Goal: Check status

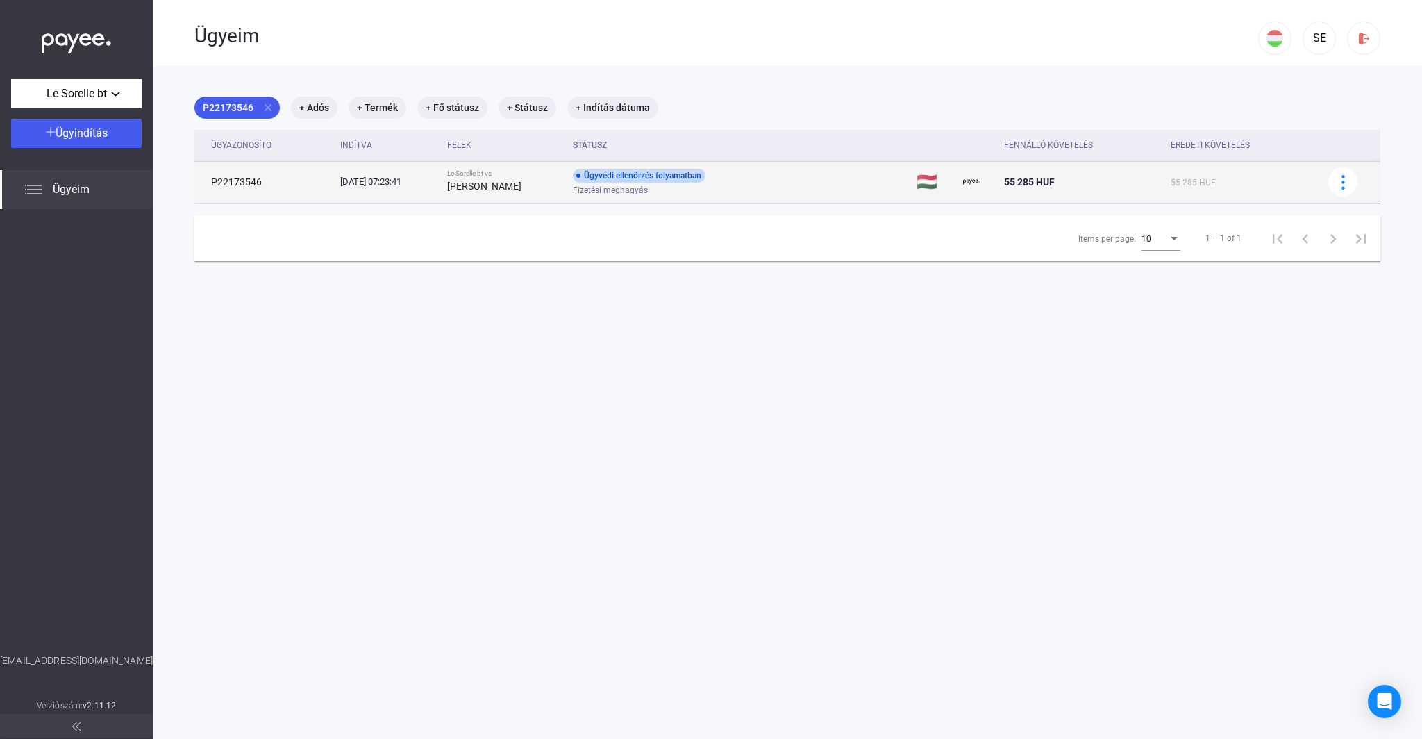
click at [632, 194] on span "Fizetési meghagyás" at bounding box center [610, 190] width 75 height 17
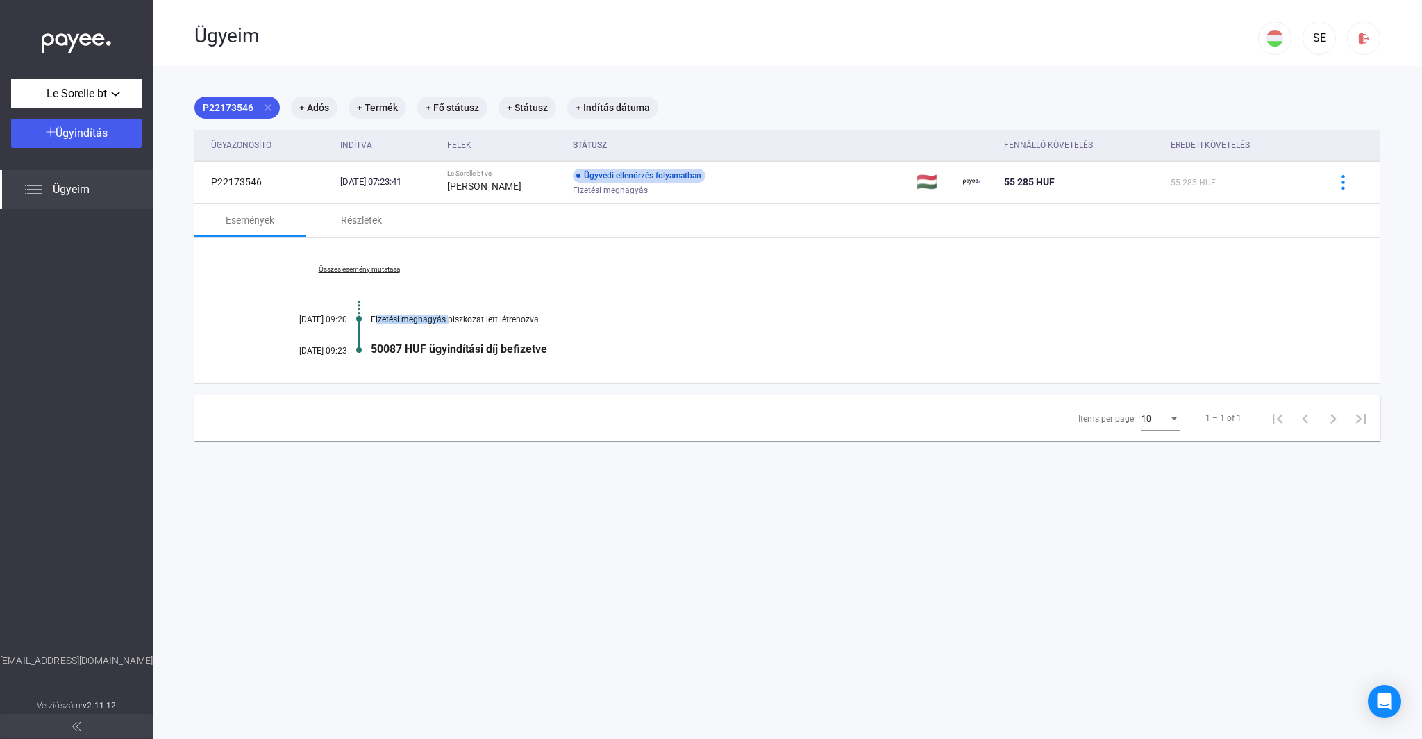
drag, startPoint x: 444, startPoint y: 319, endPoint x: 371, endPoint y: 317, distance: 72.9
click at [371, 317] on div "Fizetési meghagyás piszkozat lett létrehozva" at bounding box center [841, 319] width 940 height 10
copy div "Fizetési meghagyás"
click at [372, 108] on mat-chip "+ Termék" at bounding box center [377, 107] width 58 height 22
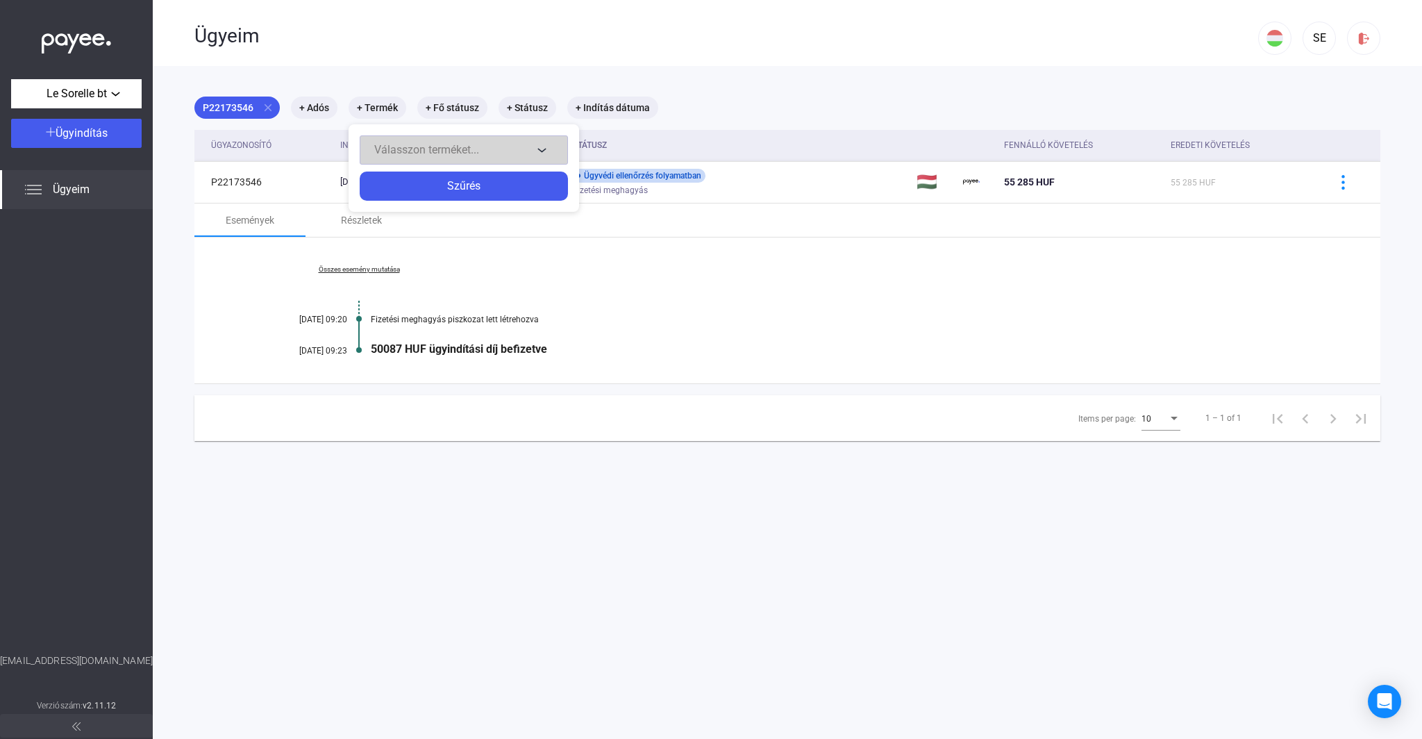
click at [439, 151] on span "Válasszon terméket..." at bounding box center [426, 149] width 105 height 13
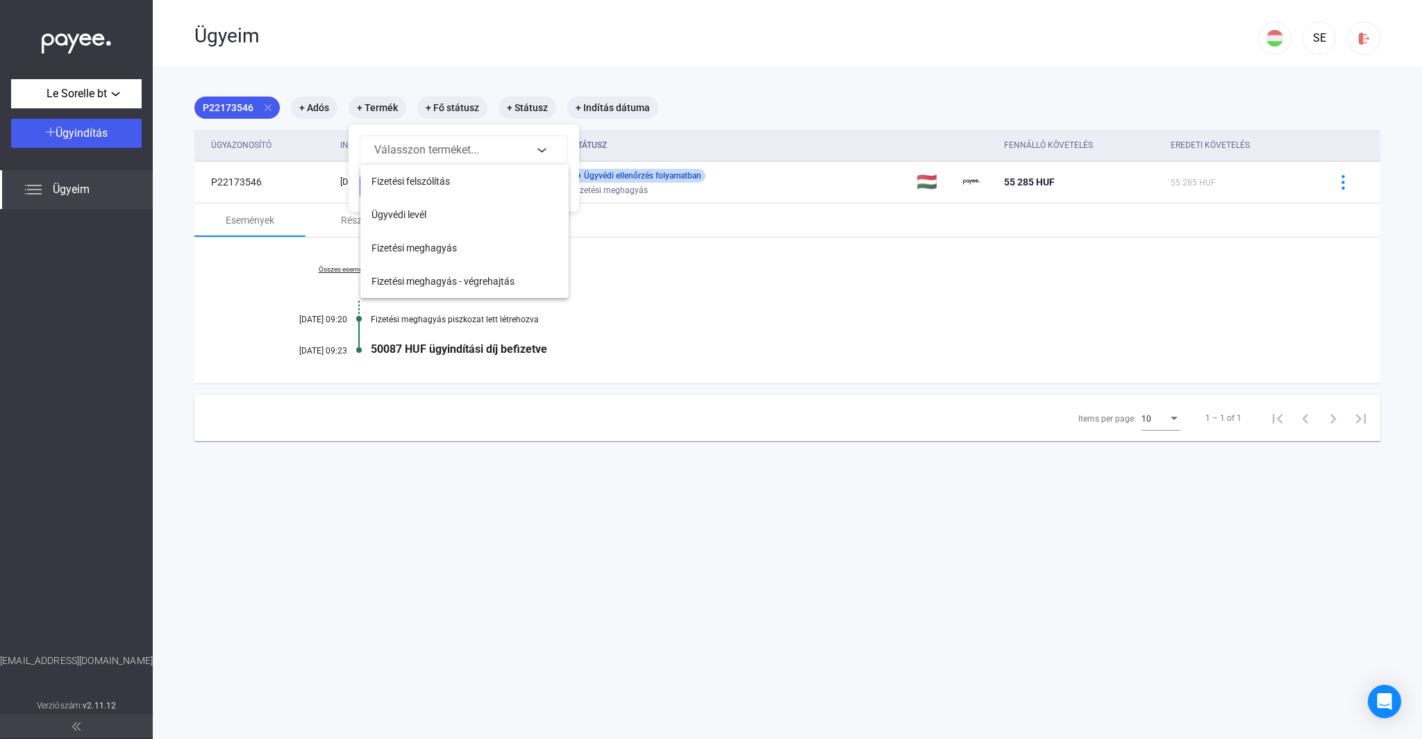
click at [335, 80] on div at bounding box center [711, 369] width 1422 height 739
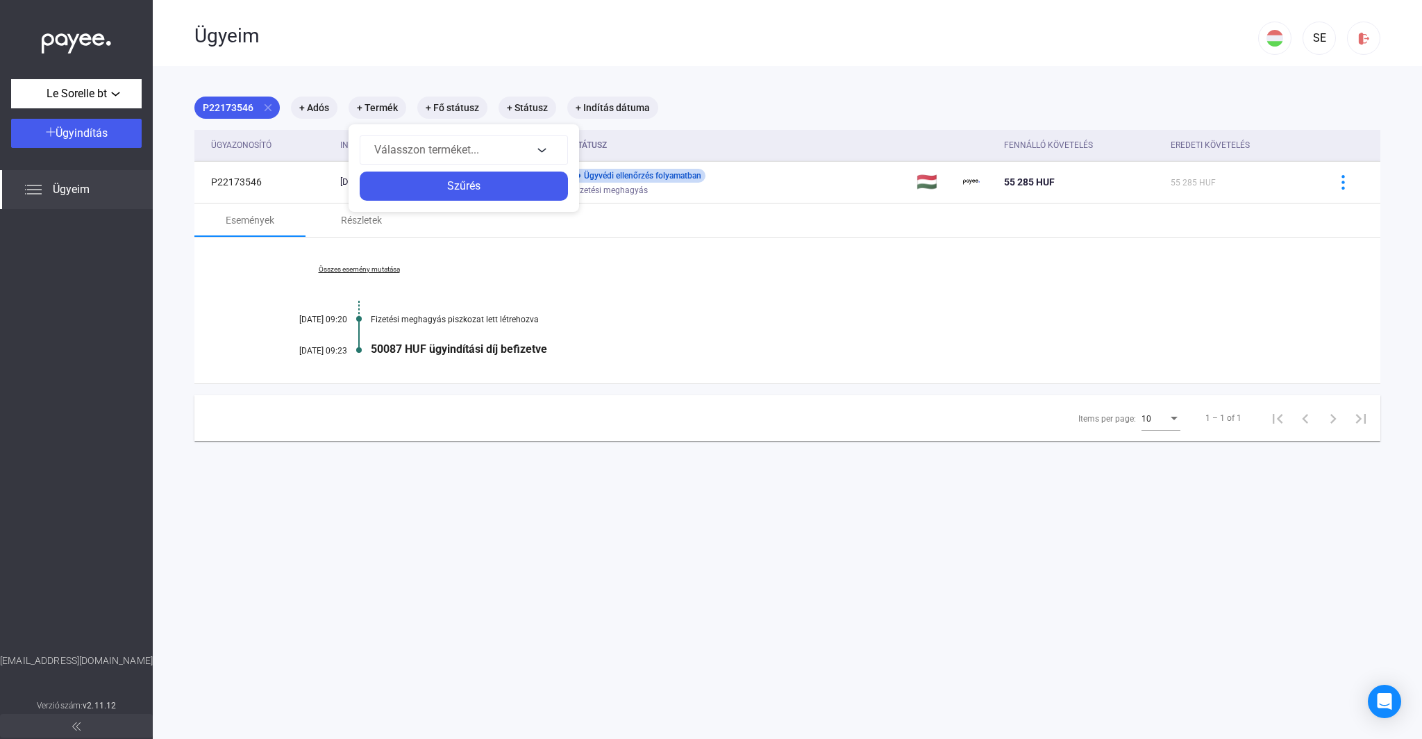
click at [747, 305] on div at bounding box center [711, 369] width 1422 height 739
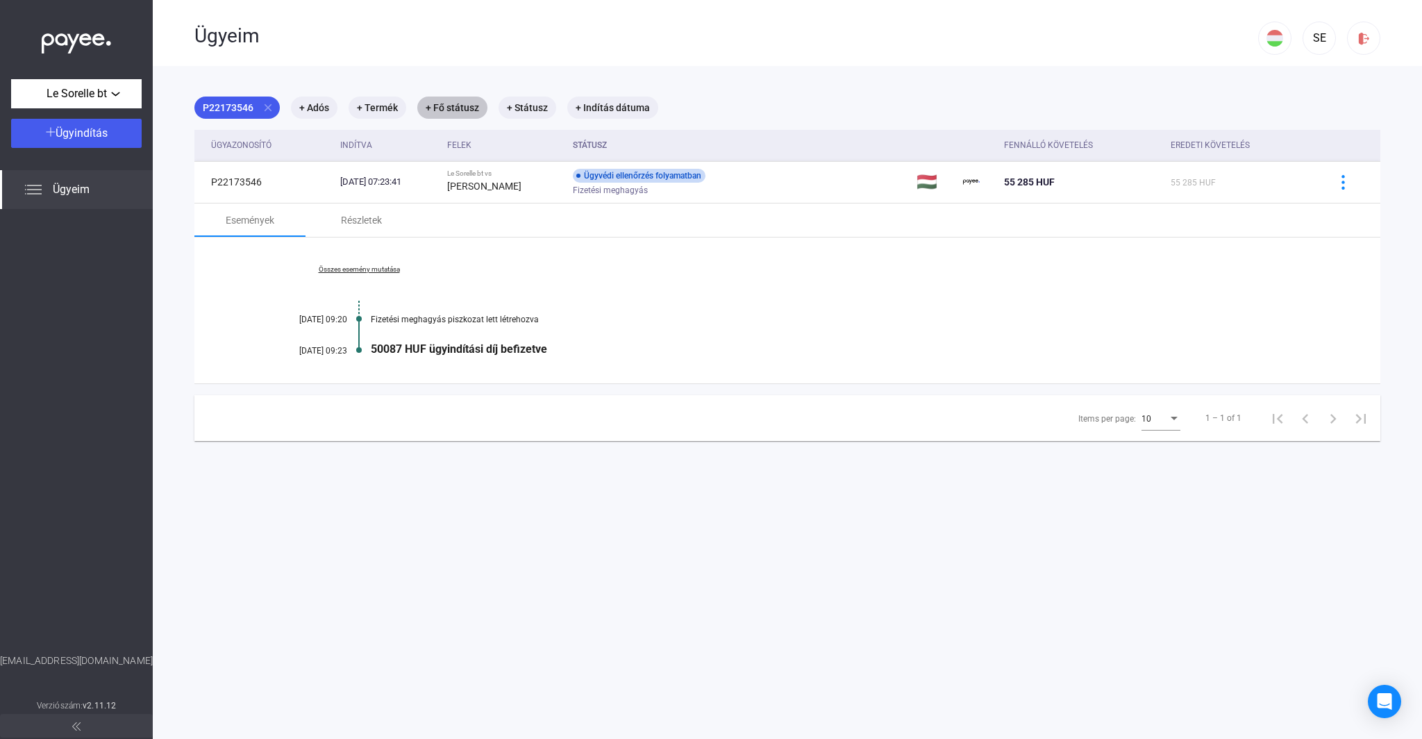
click at [441, 108] on mat-chip "+ Fő státusz" at bounding box center [452, 107] width 70 height 22
click at [472, 150] on span "Válassz..." at bounding box center [466, 149] width 47 height 13
click at [519, 112] on div at bounding box center [711, 369] width 1422 height 739
click at [520, 110] on div at bounding box center [711, 369] width 1422 height 739
click at [520, 110] on mat-chip "+ Státusz" at bounding box center [527, 107] width 58 height 22
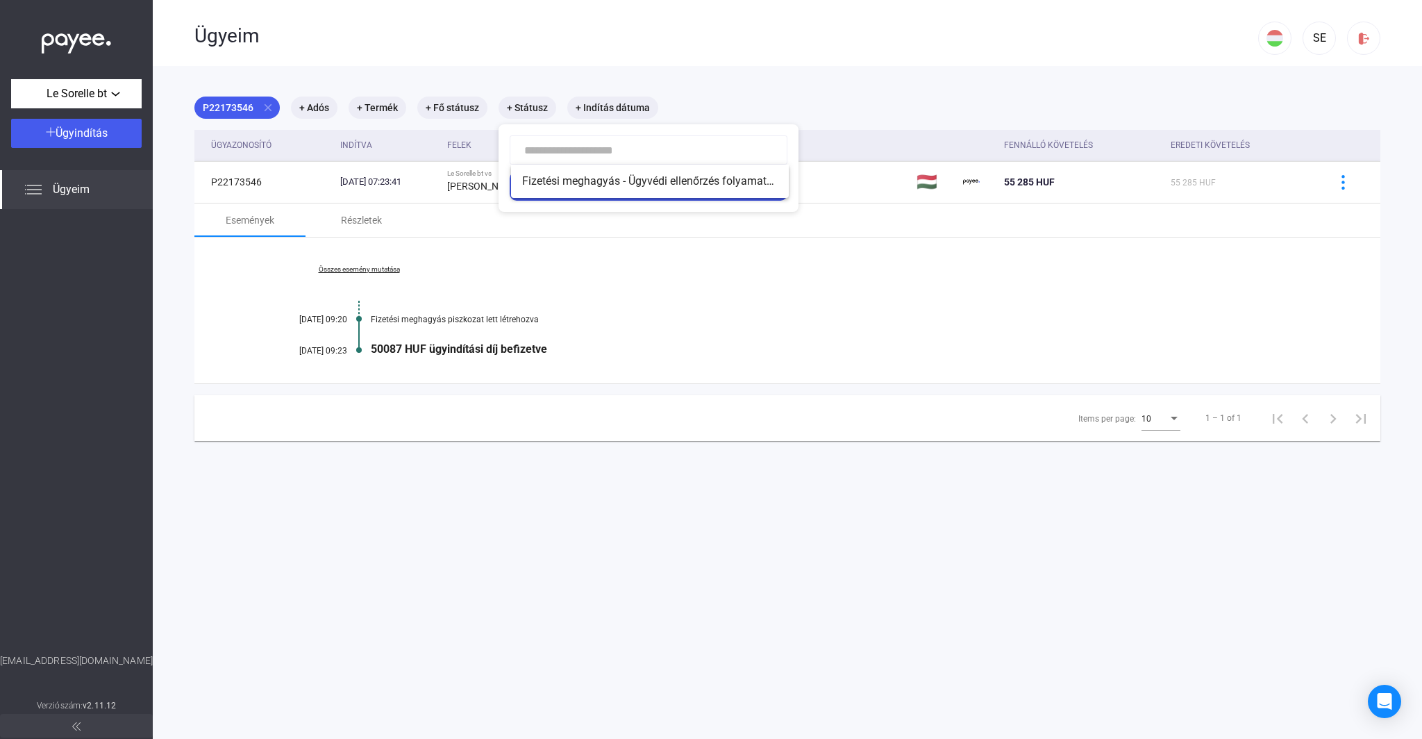
click at [598, 112] on div at bounding box center [711, 369] width 1422 height 739
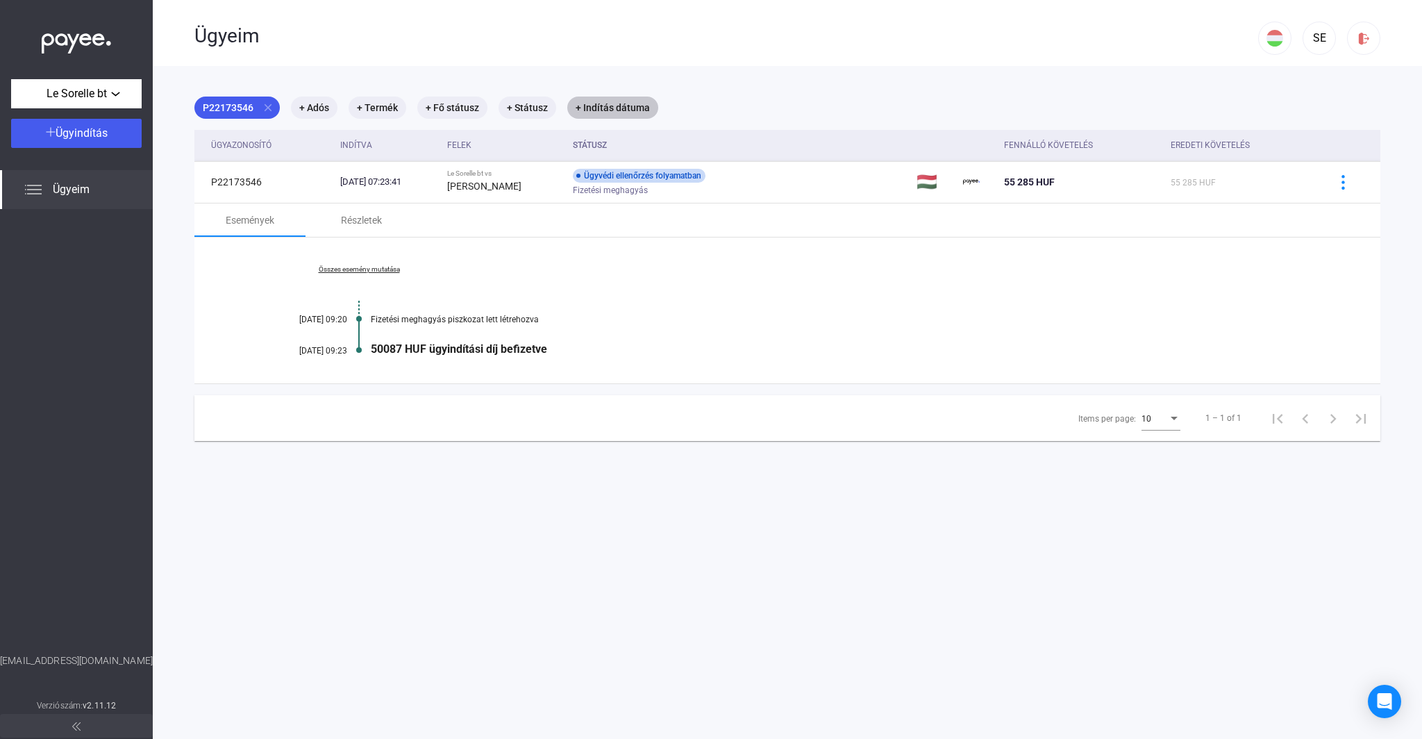
click at [598, 112] on mat-chip "+ Indítás dátuma" at bounding box center [612, 107] width 91 height 22
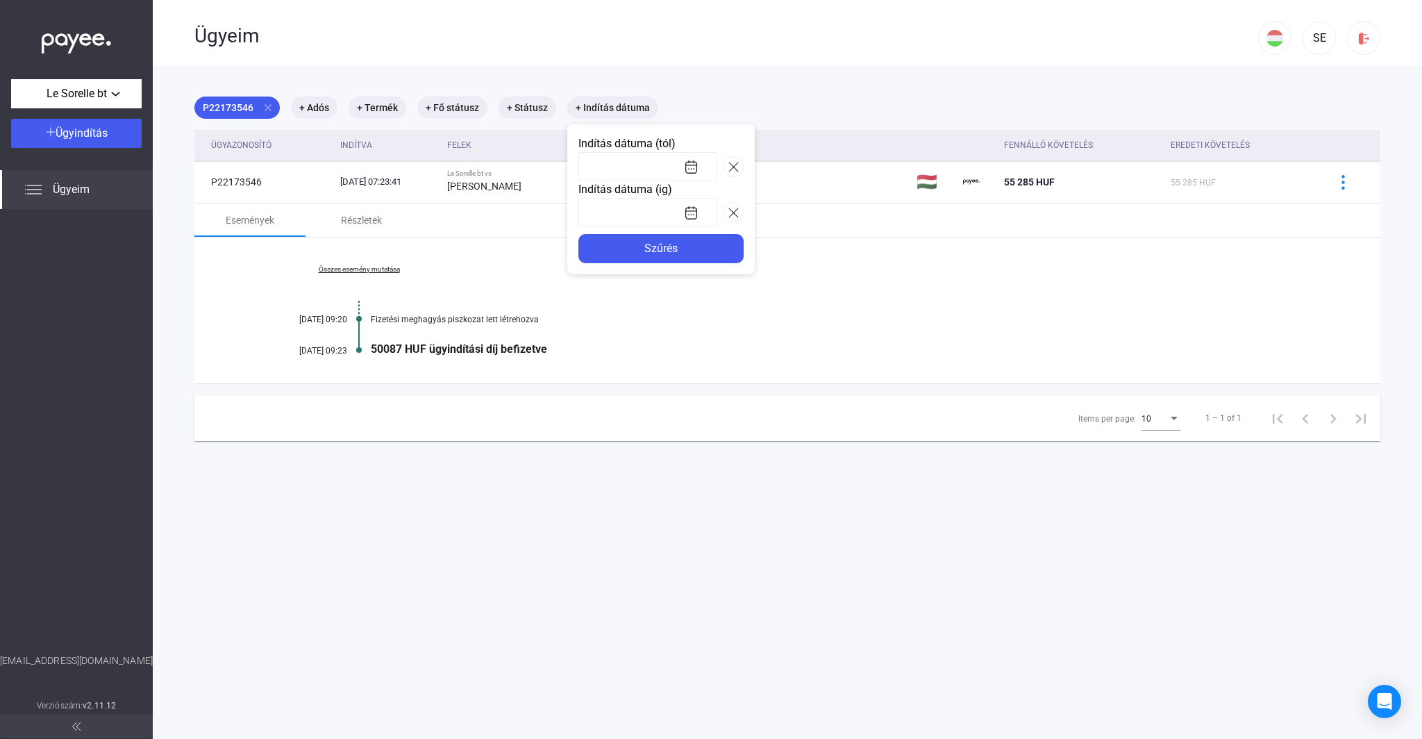
click at [377, 108] on div at bounding box center [711, 369] width 1422 height 739
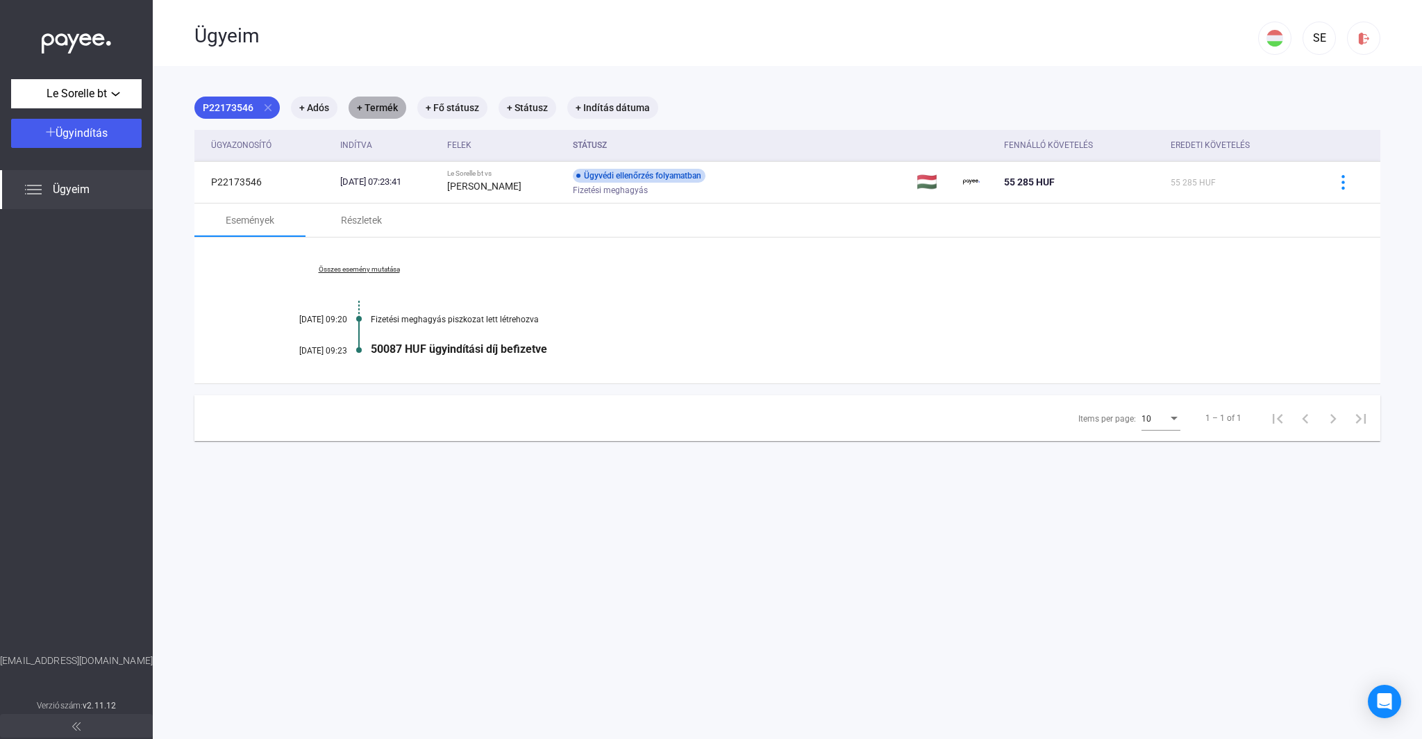
click at [377, 108] on mat-chip "+ Termék" at bounding box center [377, 107] width 58 height 22
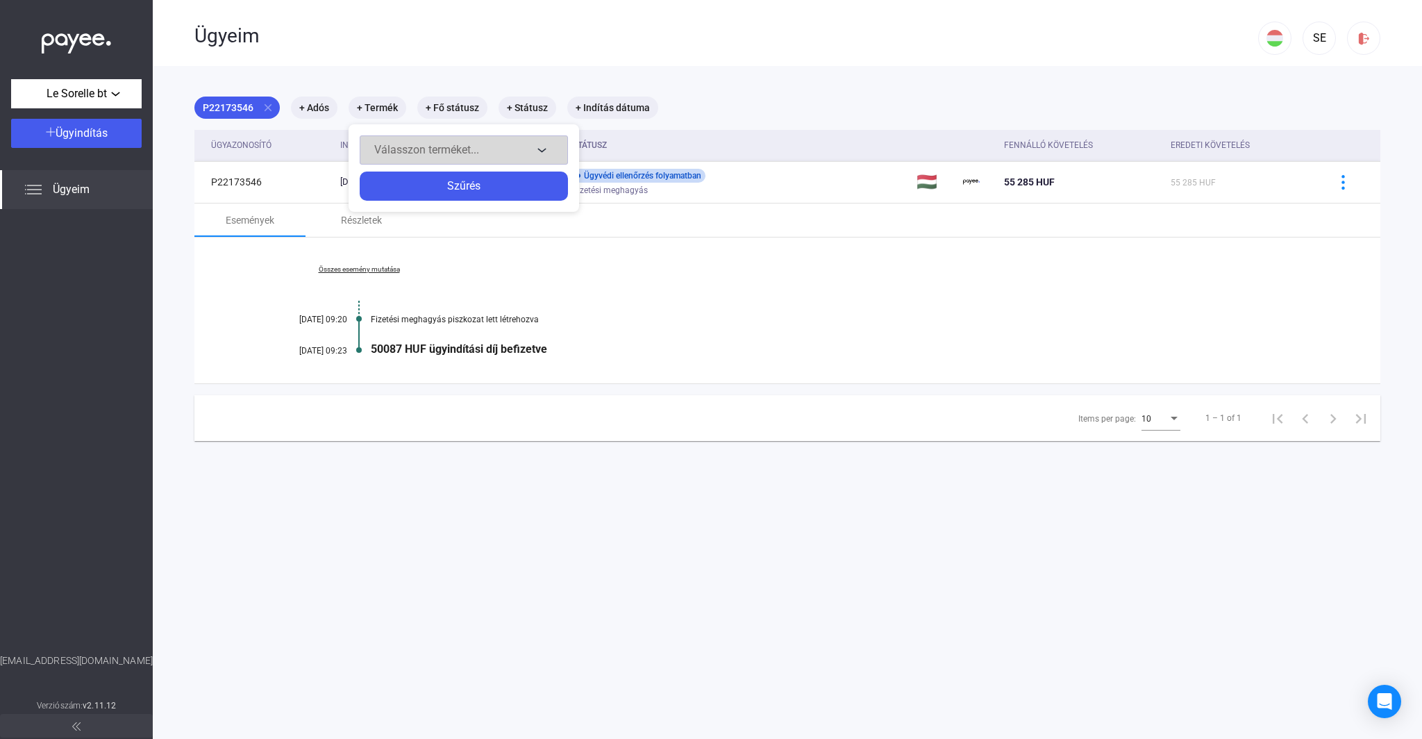
click at [414, 148] on span "Válasszon terméket..." at bounding box center [426, 149] width 105 height 13
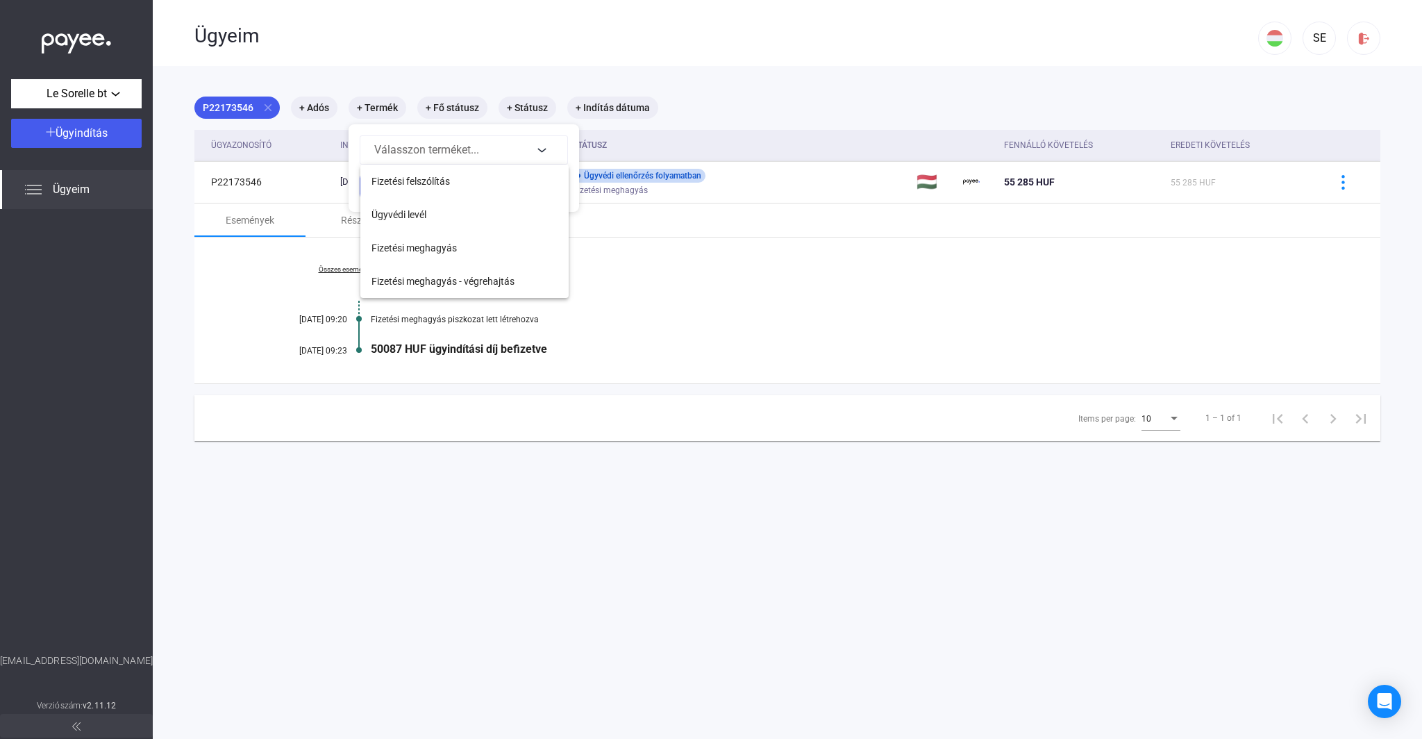
click at [377, 87] on div at bounding box center [711, 369] width 1422 height 739
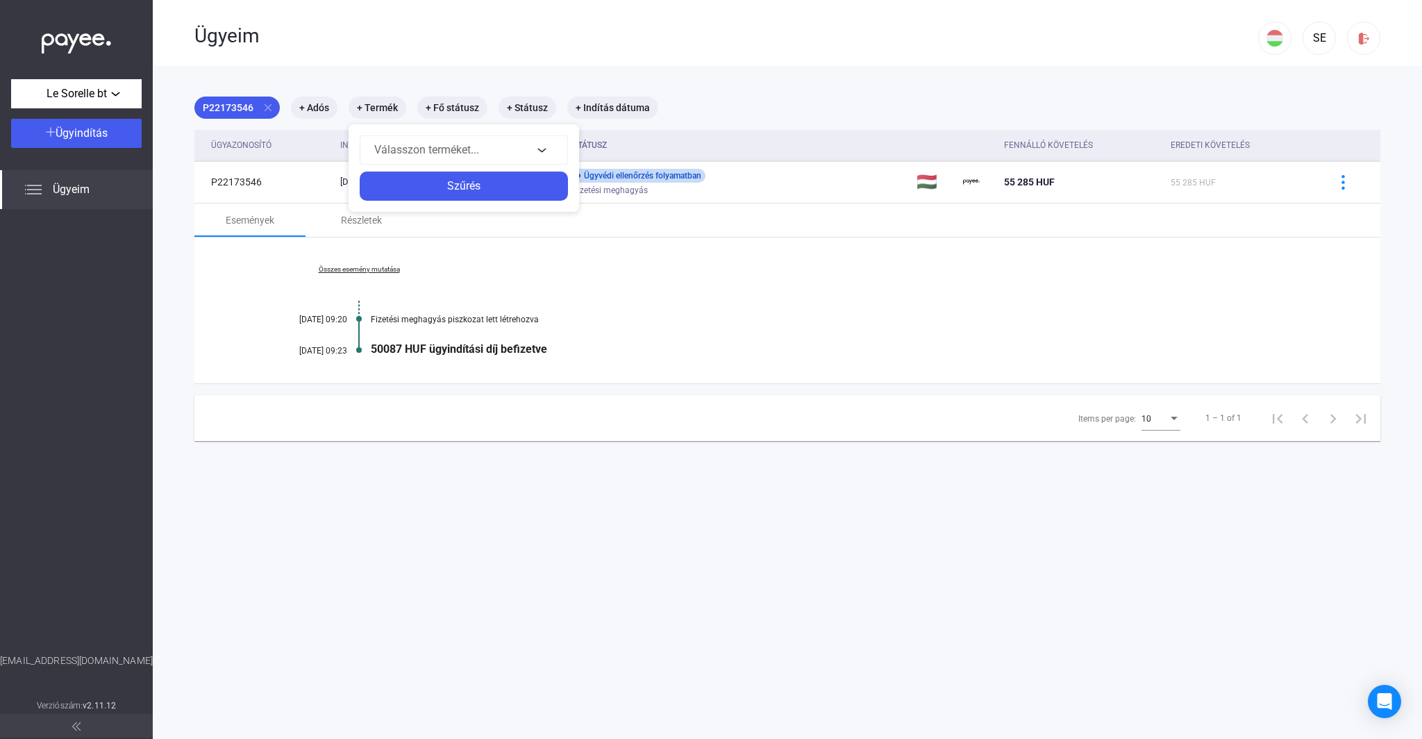
click at [320, 85] on div at bounding box center [711, 369] width 1422 height 739
click at [41, 192] on img at bounding box center [33, 189] width 17 height 17
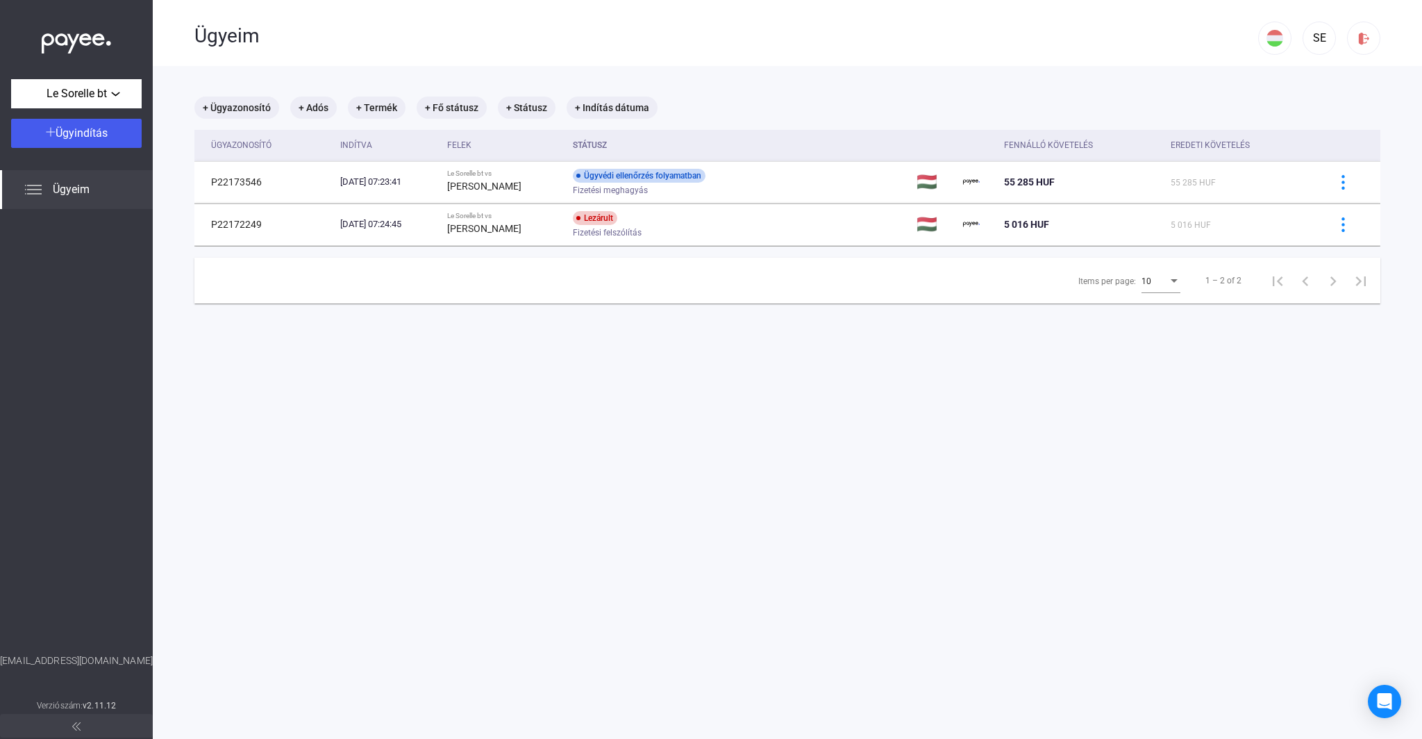
click at [41, 192] on img at bounding box center [33, 189] width 17 height 17
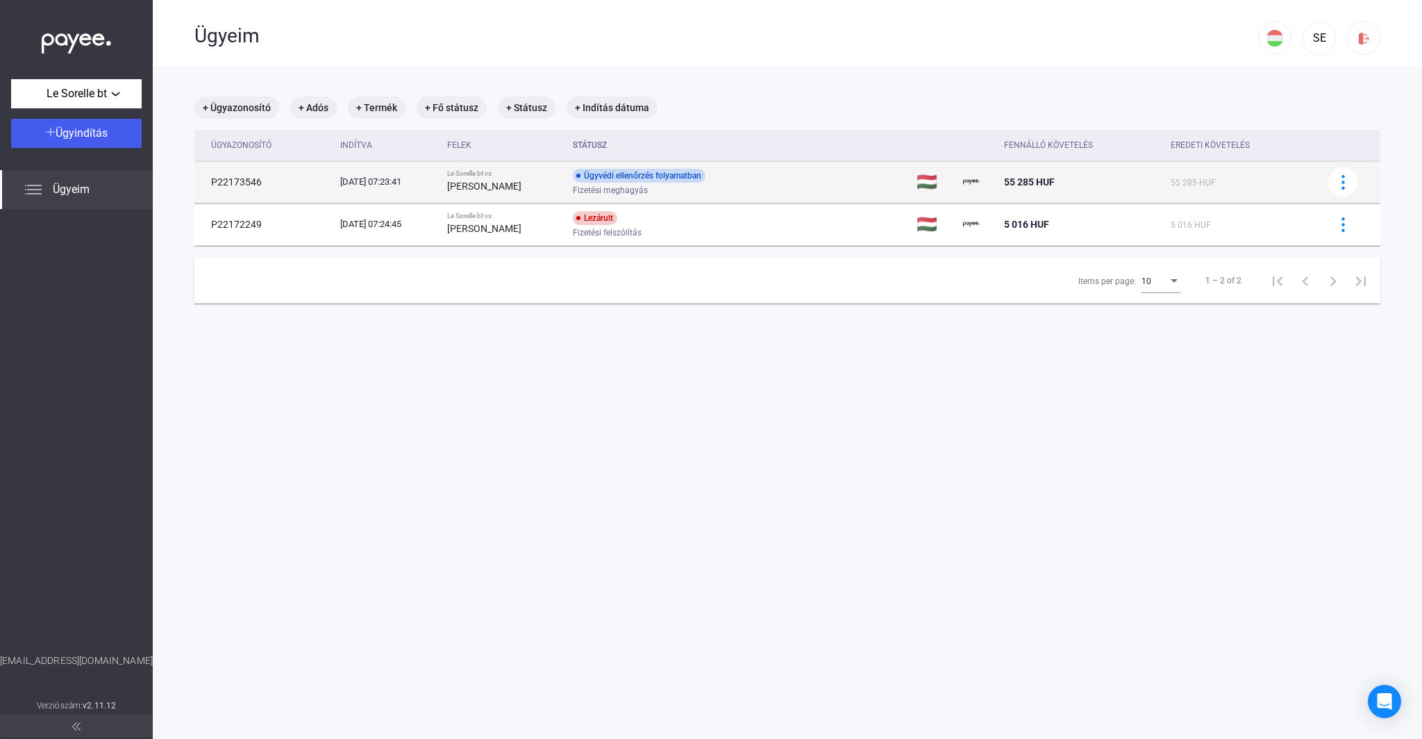
click at [650, 177] on div "Ügyvédi ellenőrzés folyamatban" at bounding box center [639, 176] width 133 height 14
